Goal: Information Seeking & Learning: Find specific fact

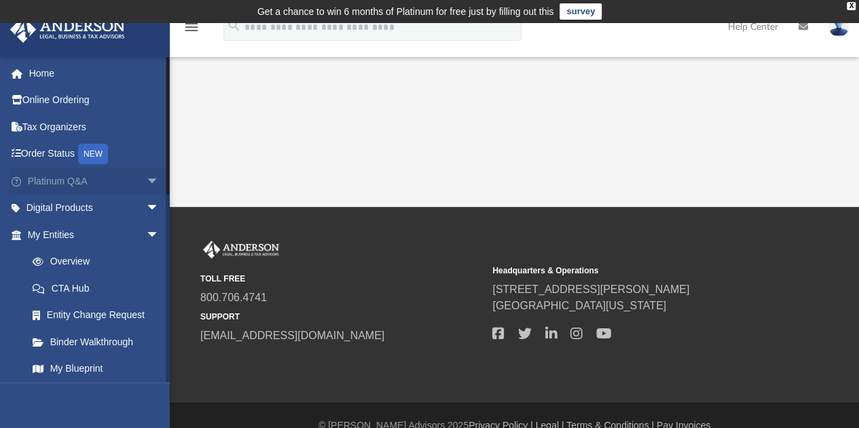
click at [146, 181] on span "arrow_drop_down" at bounding box center [159, 182] width 27 height 28
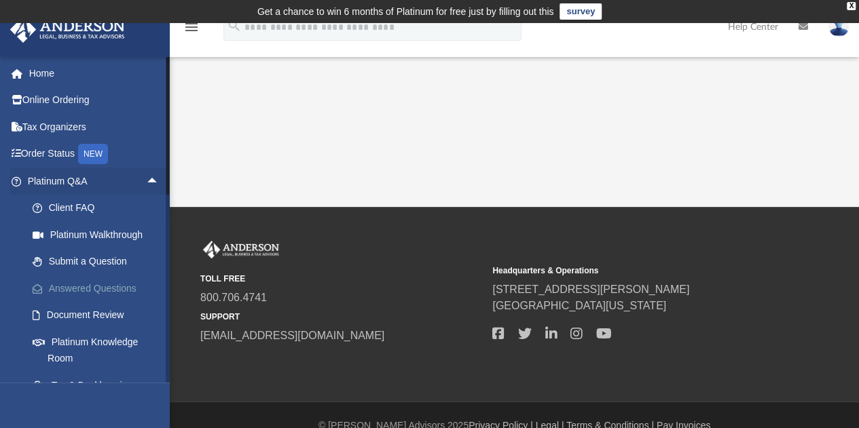
click at [102, 284] on link "Answered Questions" at bounding box center [99, 288] width 161 height 27
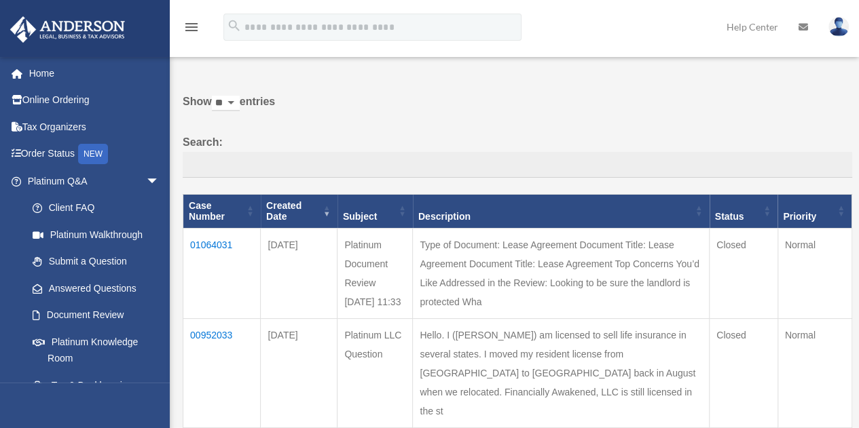
scroll to position [52, 0]
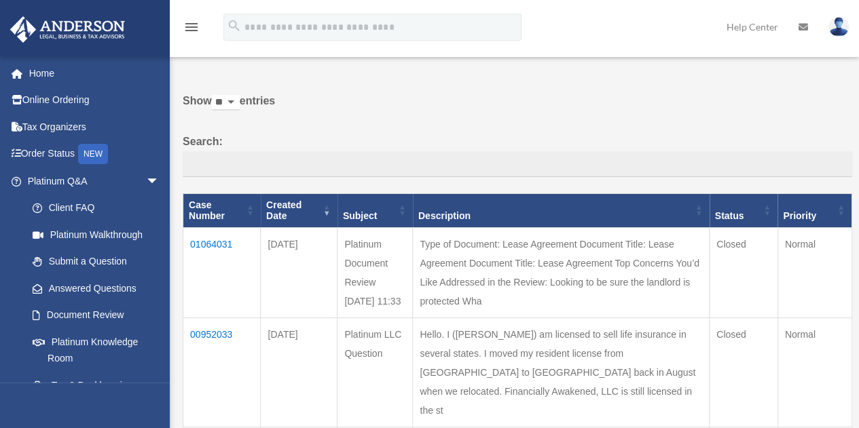
click at [206, 228] on td "01064031" at bounding box center [221, 273] width 77 height 90
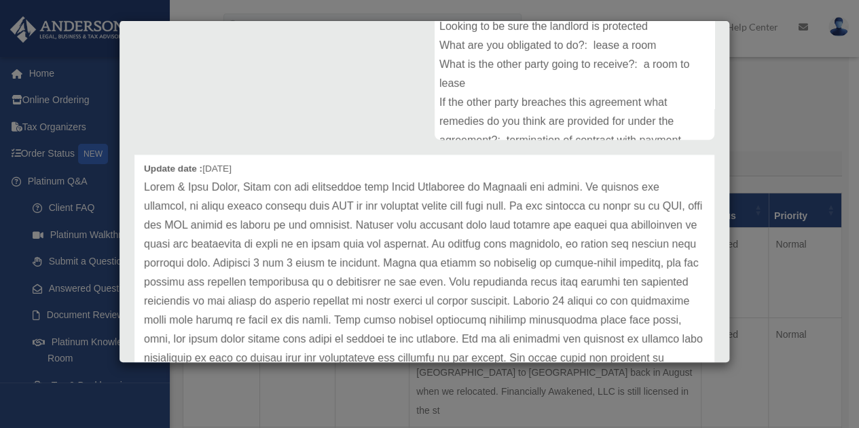
scroll to position [49, 0]
click at [443, 252] on p at bounding box center [424, 376] width 561 height 399
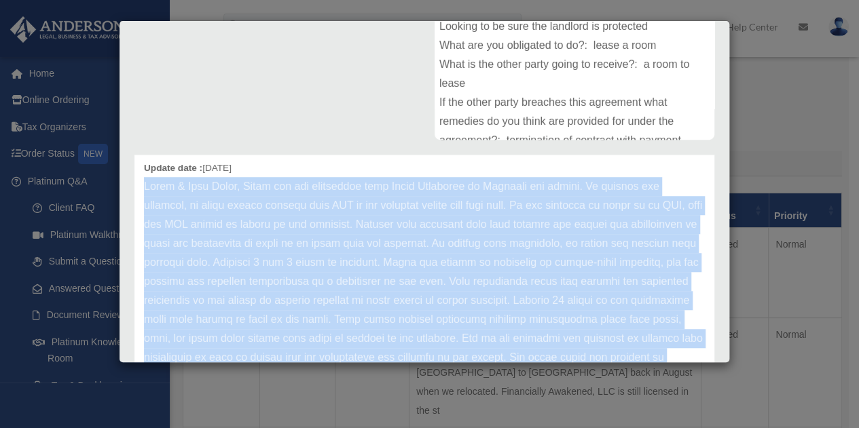
click at [443, 252] on p at bounding box center [424, 376] width 561 height 399
copy div "[PERSON_NAME] & [PERSON_NAME], Thank you for submitting your Lease Agreement to…"
click at [428, 235] on p at bounding box center [424, 376] width 561 height 399
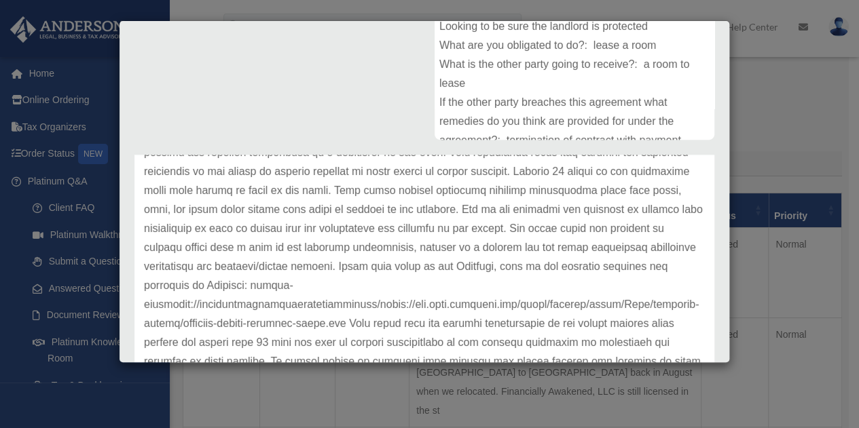
scroll to position [227, 0]
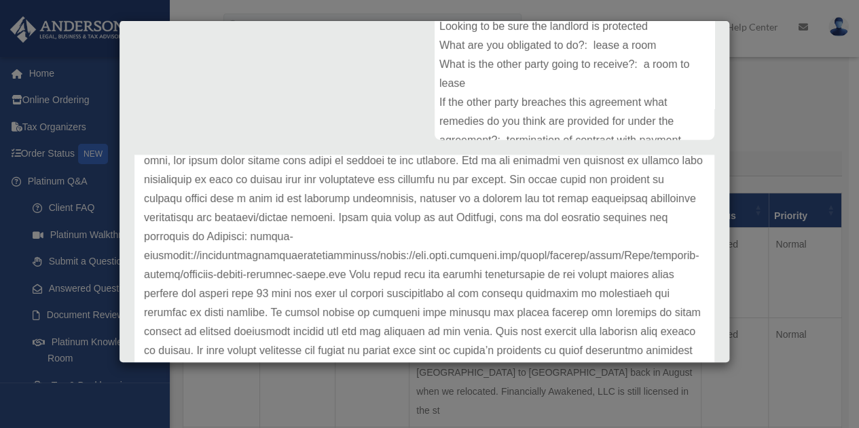
click at [368, 259] on p at bounding box center [424, 198] width 561 height 399
